Goal: Task Accomplishment & Management: Manage account settings

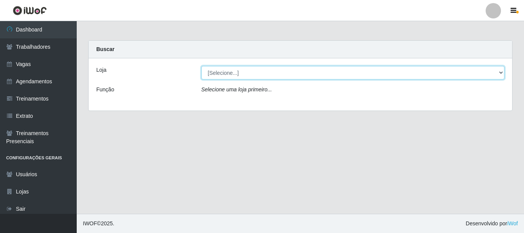
drag, startPoint x: 499, startPoint y: 71, endPoint x: 490, endPoint y: 67, distance: 10.0
click at [499, 71] on select "[Selecione...] SuperFácil Atacado - [PERSON_NAME]" at bounding box center [354, 72] width 304 height 13
select select "399"
click at [202, 66] on select "[Selecione...] SuperFácil Atacado - [PERSON_NAME]" at bounding box center [354, 72] width 304 height 13
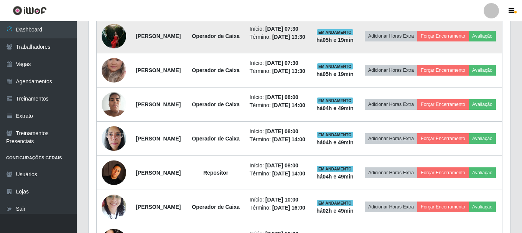
scroll to position [265, 0]
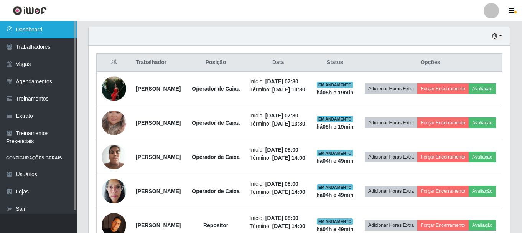
click at [31, 31] on link "Dashboard" at bounding box center [38, 29] width 77 height 17
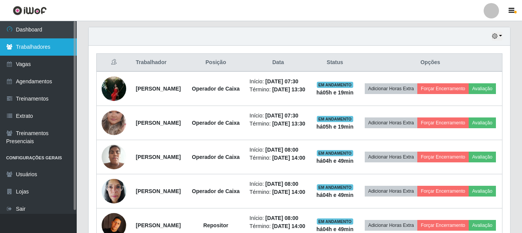
click at [40, 49] on link "Trabalhadores" at bounding box center [38, 46] width 77 height 17
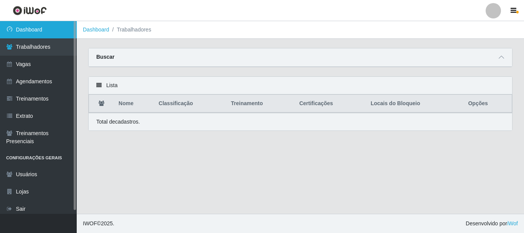
click at [30, 31] on link "Dashboard" at bounding box center [38, 29] width 77 height 17
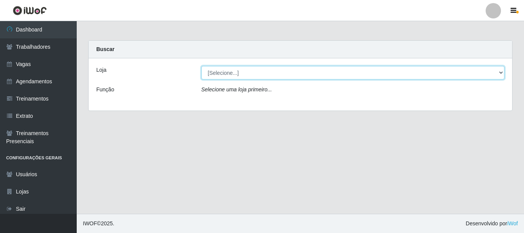
click at [501, 74] on select "[Selecione...] SuperFácil Atacado - [PERSON_NAME]" at bounding box center [354, 72] width 304 height 13
select select "399"
click at [202, 66] on select "[Selecione...] SuperFácil Atacado - [PERSON_NAME]" at bounding box center [354, 72] width 304 height 13
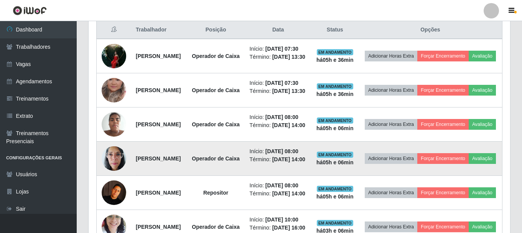
scroll to position [307, 0]
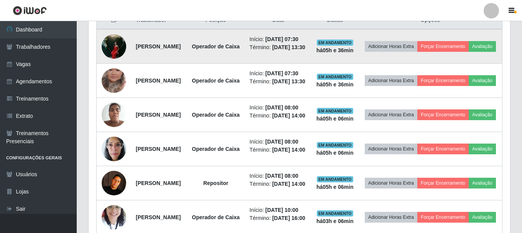
click at [116, 57] on img at bounding box center [114, 46] width 25 height 33
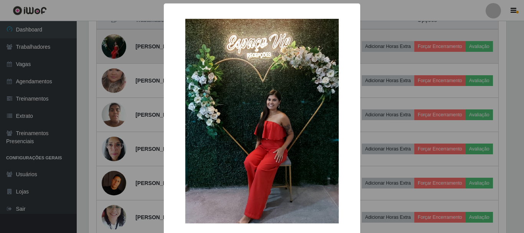
click at [116, 57] on div "× OK Cancel" at bounding box center [262, 116] width 524 height 233
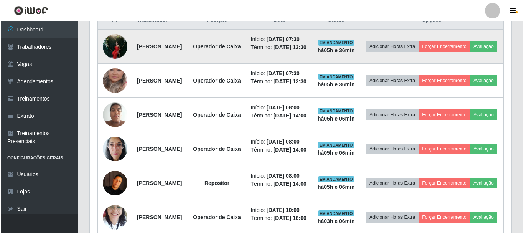
scroll to position [159, 422]
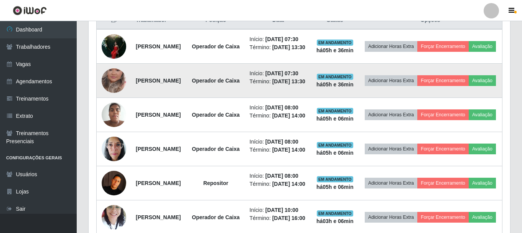
click at [109, 102] on img at bounding box center [114, 81] width 25 height 44
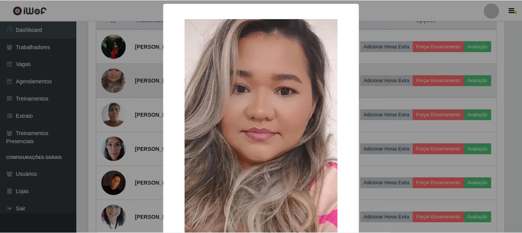
scroll to position [159, 418]
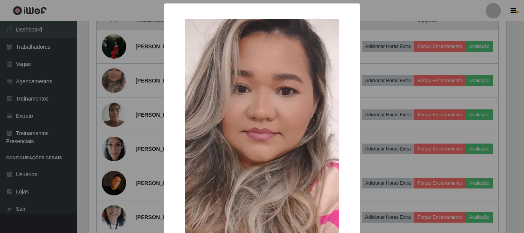
click at [142, 81] on div "× OK Cancel" at bounding box center [262, 116] width 524 height 233
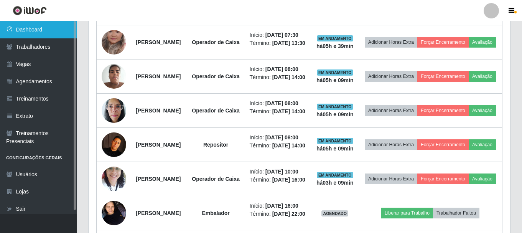
scroll to position [307, 0]
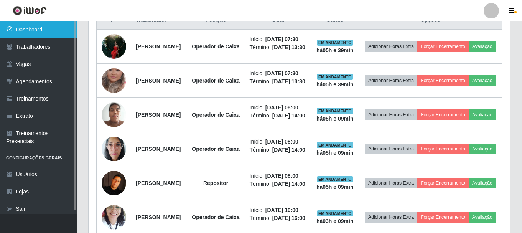
click at [39, 26] on link "Dashboard" at bounding box center [38, 29] width 77 height 17
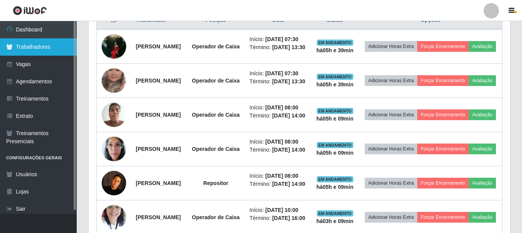
click at [32, 50] on link "Trabalhadores" at bounding box center [38, 46] width 77 height 17
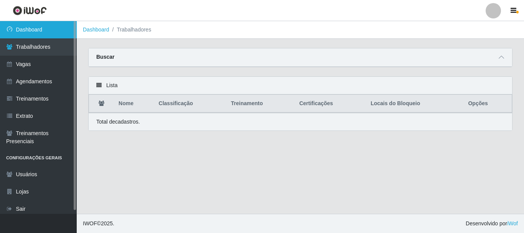
click at [36, 32] on link "Dashboard" at bounding box center [38, 29] width 77 height 17
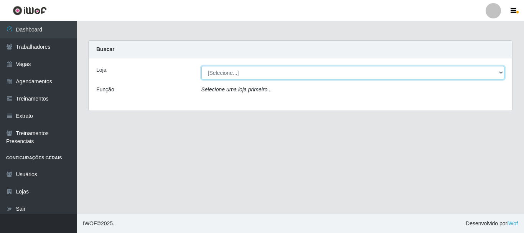
drag, startPoint x: 503, startPoint y: 73, endPoint x: 374, endPoint y: 62, distance: 129.4
click at [503, 73] on select "[Selecione...] SuperFácil Atacado - [PERSON_NAME]" at bounding box center [354, 72] width 304 height 13
select select "399"
click at [202, 66] on select "[Selecione...] SuperFácil Atacado - [PERSON_NAME]" at bounding box center [354, 72] width 304 height 13
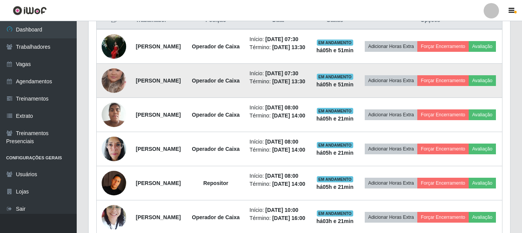
scroll to position [269, 0]
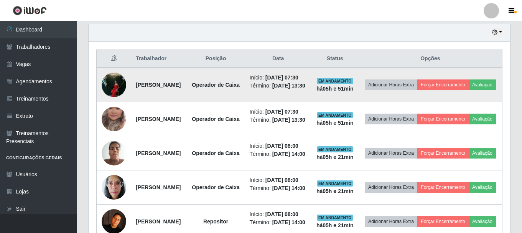
click at [108, 96] on img at bounding box center [114, 84] width 25 height 33
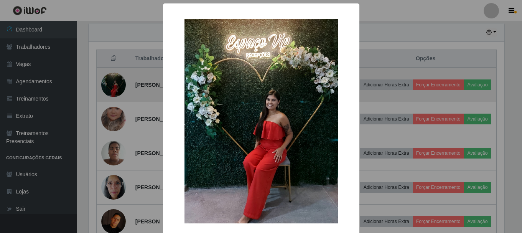
scroll to position [159, 418]
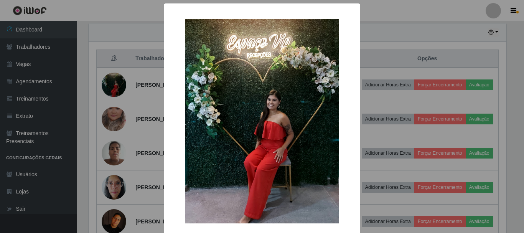
click at [134, 90] on div "× OK Cancel" at bounding box center [262, 116] width 524 height 233
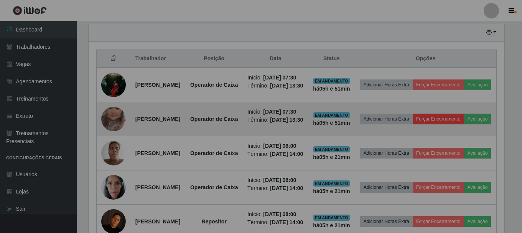
scroll to position [159, 422]
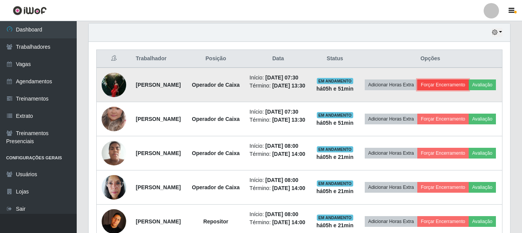
click at [458, 89] on button "Forçar Encerramento" at bounding box center [443, 84] width 51 height 11
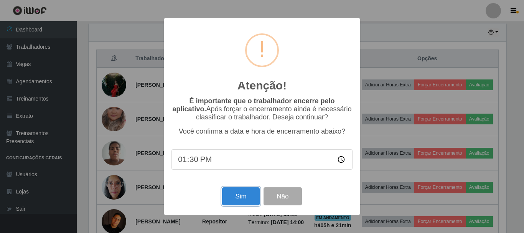
click at [241, 195] on button "Sim" at bounding box center [240, 196] width 37 height 18
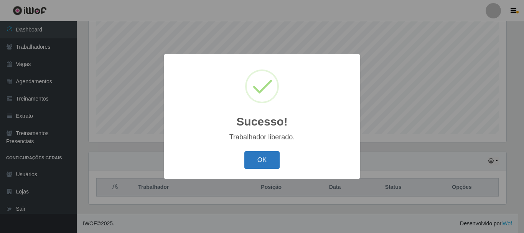
click at [268, 164] on button "OK" at bounding box center [262, 160] width 36 height 18
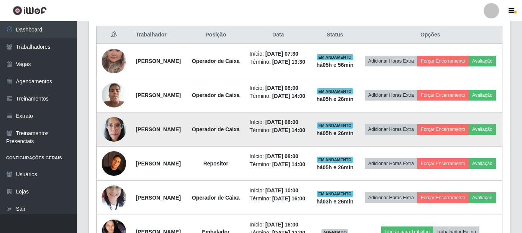
scroll to position [294, 0]
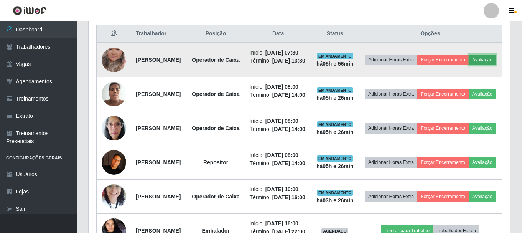
click at [469, 65] on button "Avaliação" at bounding box center [482, 60] width 27 height 11
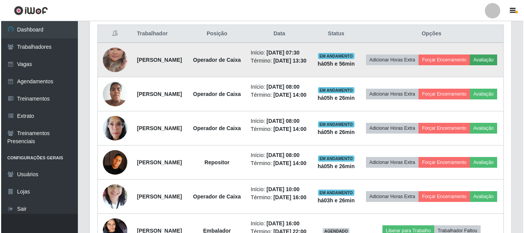
scroll to position [159, 418]
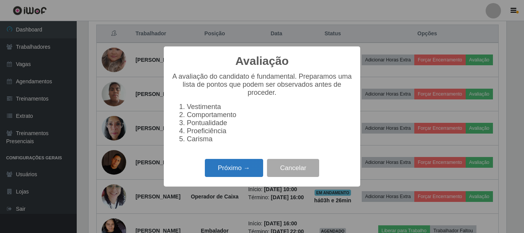
click at [243, 175] on button "Próximo →" at bounding box center [234, 168] width 58 height 18
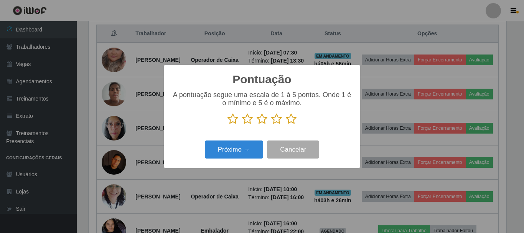
click at [293, 122] on icon at bounding box center [291, 119] width 11 height 12
click at [286, 125] on input "radio" at bounding box center [286, 125] width 0 height 0
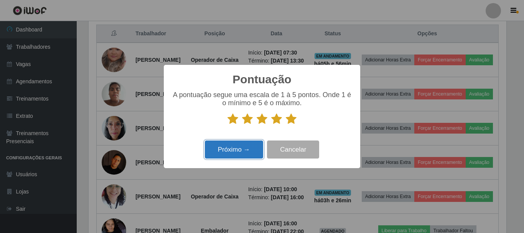
click at [244, 147] on button "Próximo →" at bounding box center [234, 149] width 58 height 18
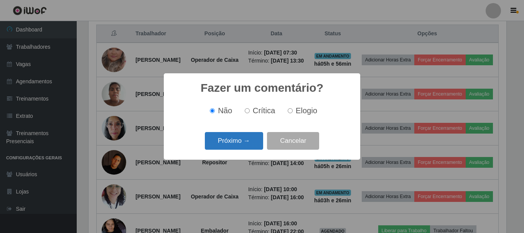
click at [245, 143] on button "Próximo →" at bounding box center [234, 141] width 58 height 18
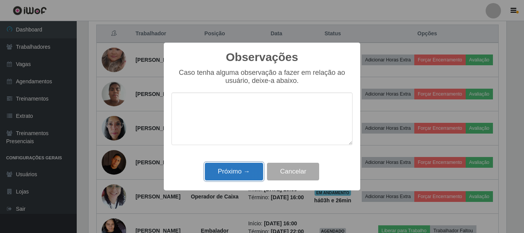
click at [243, 170] on button "Próximo →" at bounding box center [234, 172] width 58 height 18
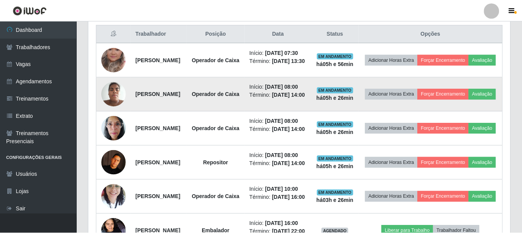
scroll to position [159, 422]
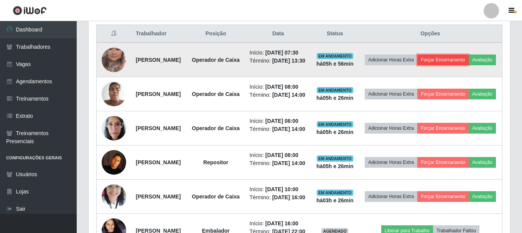
click at [469, 60] on button "Forçar Encerramento" at bounding box center [443, 60] width 51 height 11
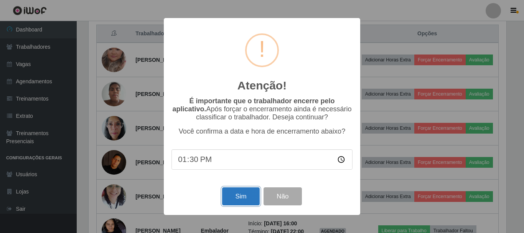
click at [236, 199] on button "Sim" at bounding box center [240, 196] width 37 height 18
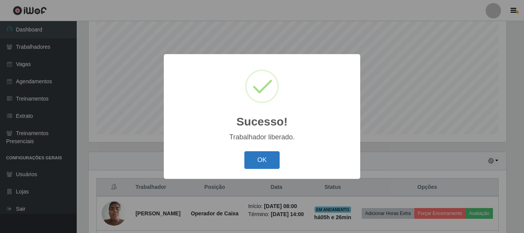
click at [264, 162] on button "OK" at bounding box center [262, 160] width 36 height 18
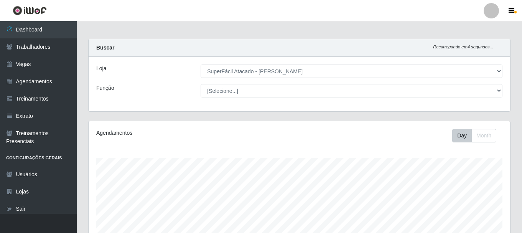
scroll to position [0, 0]
